Goal: Communication & Community: Answer question/provide support

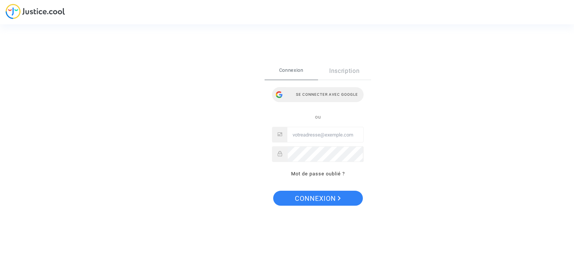
click at [313, 94] on div "Se connecter avec Google" at bounding box center [318, 94] width 92 height 15
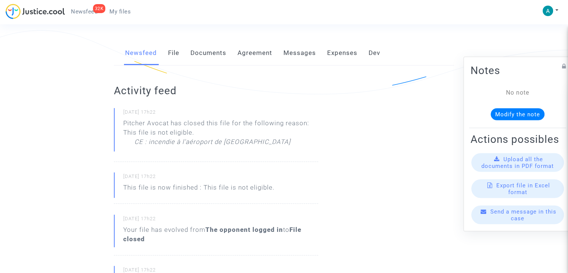
scroll to position [149, 0]
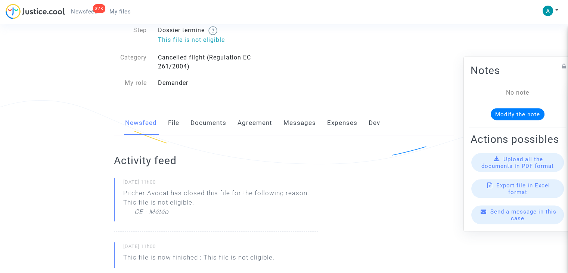
scroll to position [112, 0]
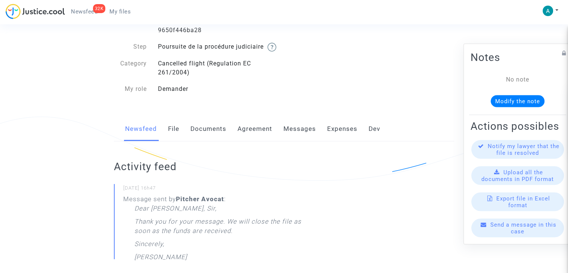
scroll to position [112, 0]
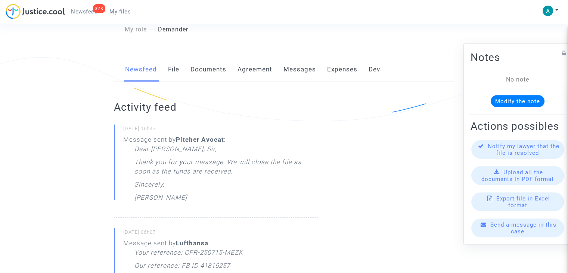
click at [217, 81] on link "Documents" at bounding box center [209, 69] width 36 height 25
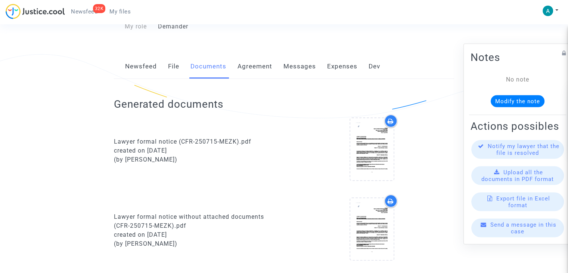
scroll to position [149, 0]
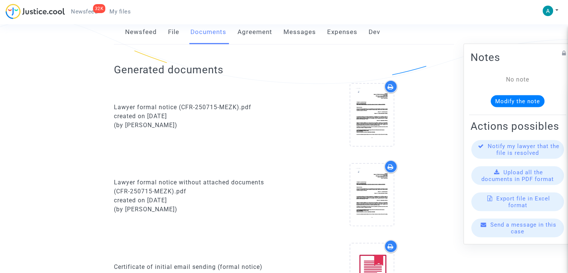
click at [174, 42] on link "File" at bounding box center [173, 32] width 11 height 25
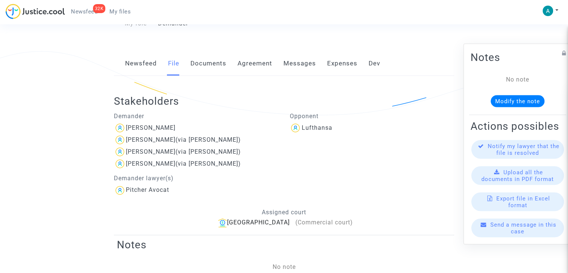
scroll to position [37, 0]
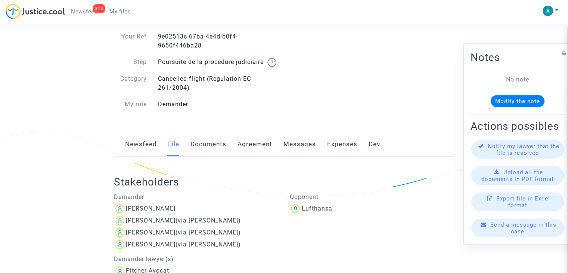
click at [146, 157] on link "Newsfeed" at bounding box center [141, 144] width 32 height 25
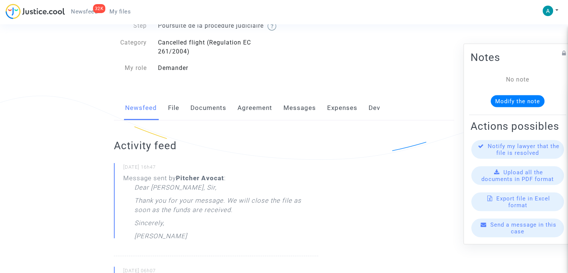
scroll to position [31, 0]
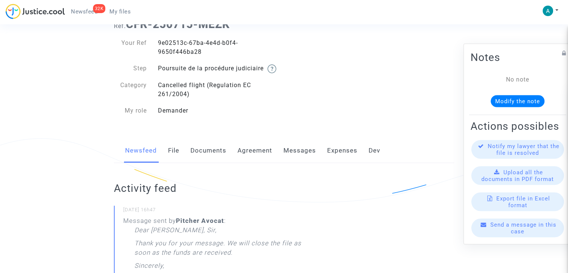
click at [253, 162] on link "Agreement" at bounding box center [255, 150] width 35 height 25
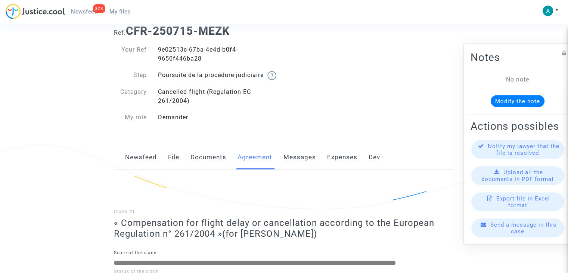
scroll to position [37, 0]
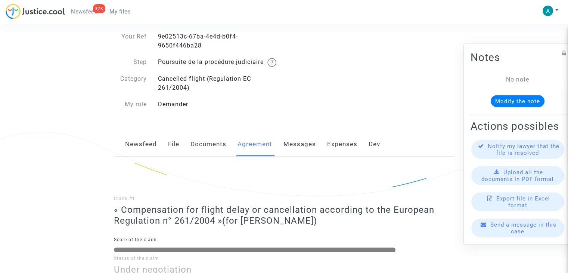
click at [299, 157] on link "Messages" at bounding box center [300, 144] width 33 height 25
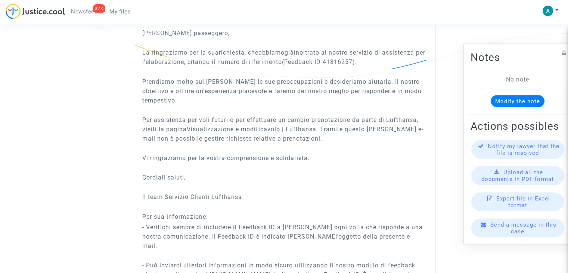
scroll to position [2232, 0]
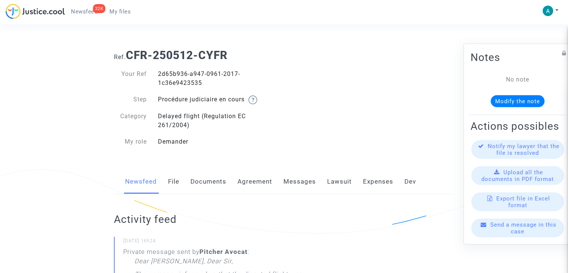
scroll to position [112, 0]
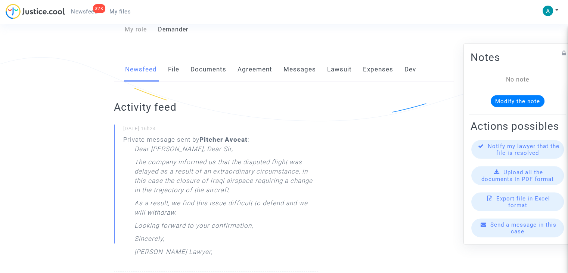
click at [535, 237] on div "Send a message in this case" at bounding box center [518, 228] width 93 height 19
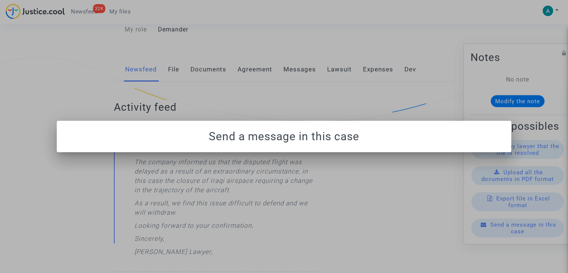
scroll to position [0, 0]
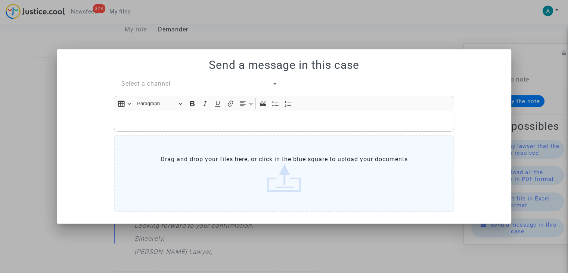
click at [156, 81] on span "Select a channel" at bounding box center [145, 83] width 49 height 7
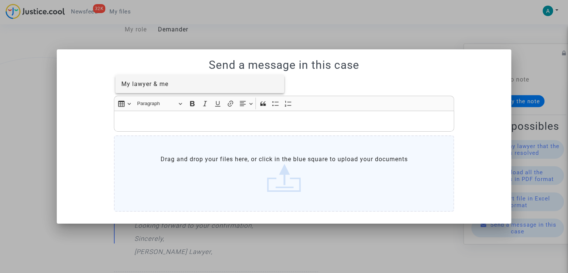
click at [166, 88] on span "My lawyer & me" at bounding box center [199, 84] width 157 height 18
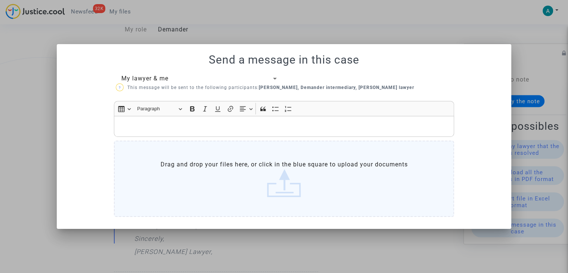
click at [152, 127] on p "Rich Text Editor, main" at bounding box center [284, 125] width 333 height 9
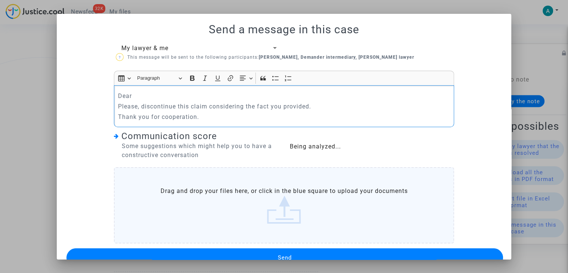
click at [140, 96] on p "Dear" at bounding box center [284, 95] width 333 height 9
click at [114, 106] on div "Please, discontinue this claim considering the fact you provided. Thank you for…" at bounding box center [284, 106] width 340 height 42
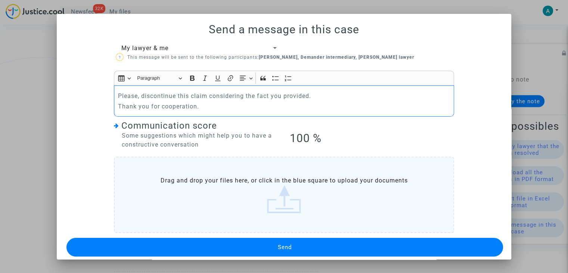
click at [114, 95] on div "Please, discontinue this claim considering the fact you provided. Thank you for…" at bounding box center [284, 100] width 340 height 31
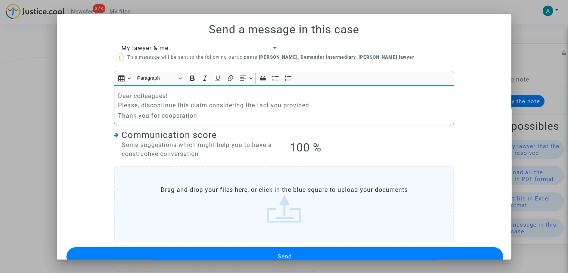
click at [305, 252] on button "Send" at bounding box center [285, 256] width 437 height 19
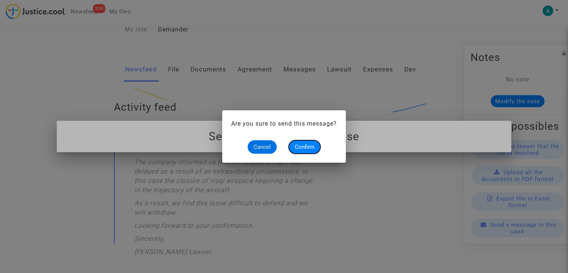
click at [302, 144] on span "Confirm" at bounding box center [305, 146] width 20 height 7
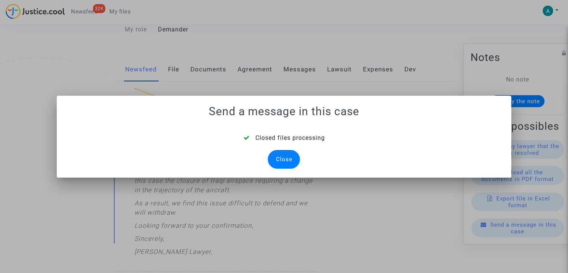
click at [279, 157] on div "Close" at bounding box center [284, 159] width 32 height 19
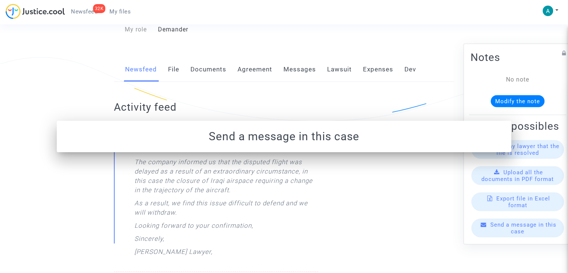
scroll to position [112, 0]
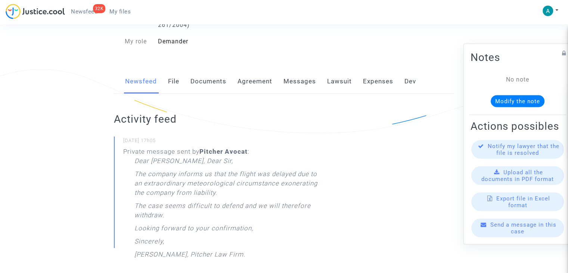
scroll to position [187, 0]
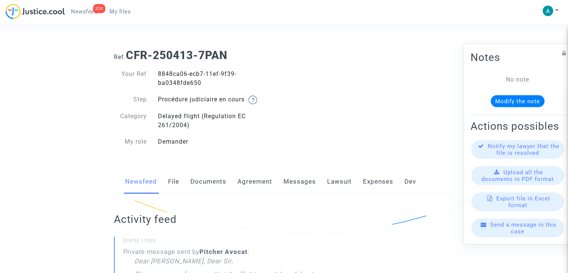
click at [507, 229] on span "Send a message in this case" at bounding box center [524, 227] width 66 height 13
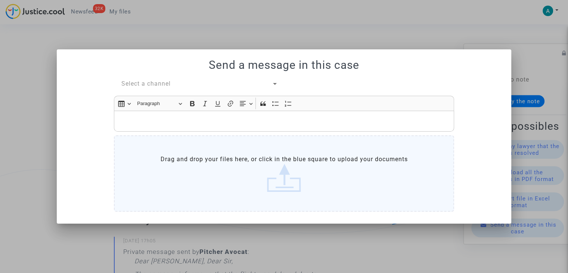
click at [152, 124] on p "Rich Text Editor, main" at bounding box center [284, 120] width 333 height 9
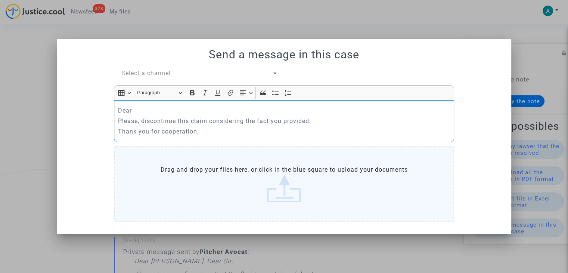
click at [152, 74] on span "Select a channel" at bounding box center [145, 73] width 49 height 7
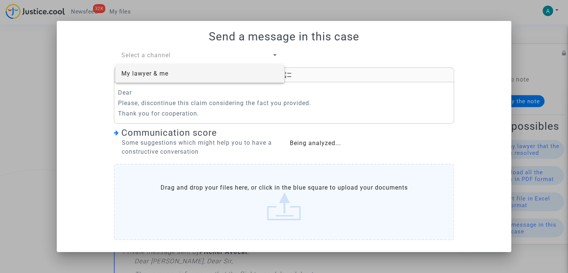
click at [162, 72] on span "My lawyer & me" at bounding box center [144, 73] width 47 height 7
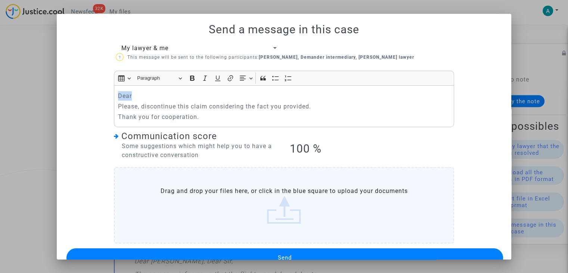
drag, startPoint x: 100, startPoint y: 94, endPoint x: 91, endPoint y: 90, distance: 9.6
click at [92, 93] on div "My lawyer & me ? This message will be sent to the following participants: [PERS…" at bounding box center [284, 156] width 437 height 225
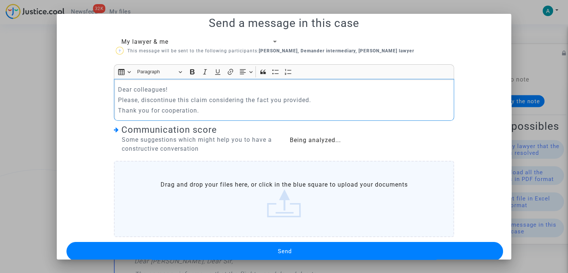
scroll to position [18, 0]
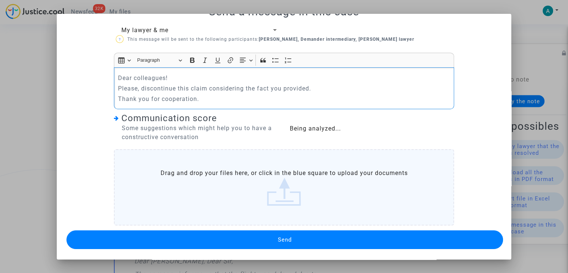
click at [193, 242] on button "Send" at bounding box center [285, 239] width 437 height 19
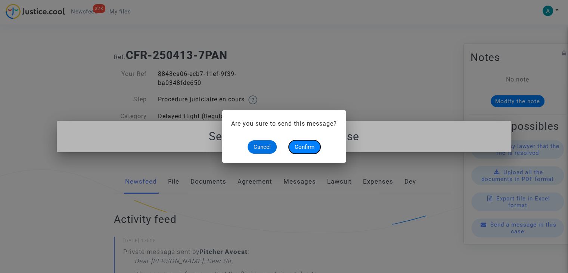
click at [298, 149] on span "Confirm" at bounding box center [305, 146] width 20 height 7
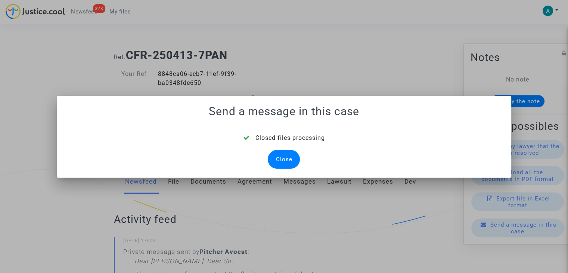
drag, startPoint x: 280, startPoint y: 161, endPoint x: 297, endPoint y: 102, distance: 61.1
click at [280, 161] on div "Close" at bounding box center [284, 159] width 32 height 19
